Goal: Information Seeking & Learning: Learn about a topic

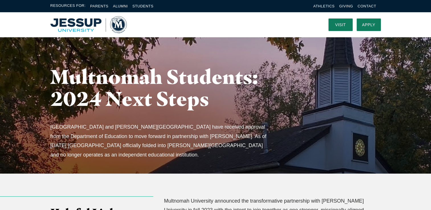
click at [87, 17] on img "Home" at bounding box center [88, 24] width 76 height 17
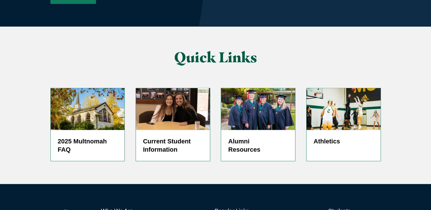
scroll to position [1404, 0]
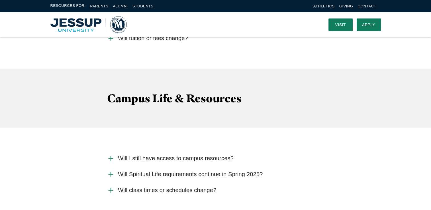
scroll to position [1285, 0]
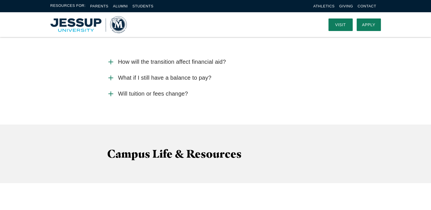
click at [218, 58] on span "How will the transition affect financial aid?" at bounding box center [172, 61] width 108 height 7
click at [0, 0] on input "How will the transition affect financial aid?" at bounding box center [0, 0] width 0 height 0
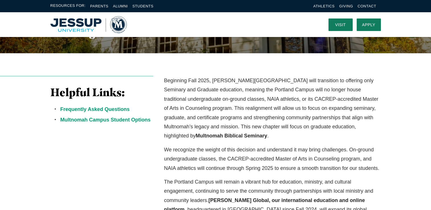
scroll to position [0, 0]
